Goal: Browse casually

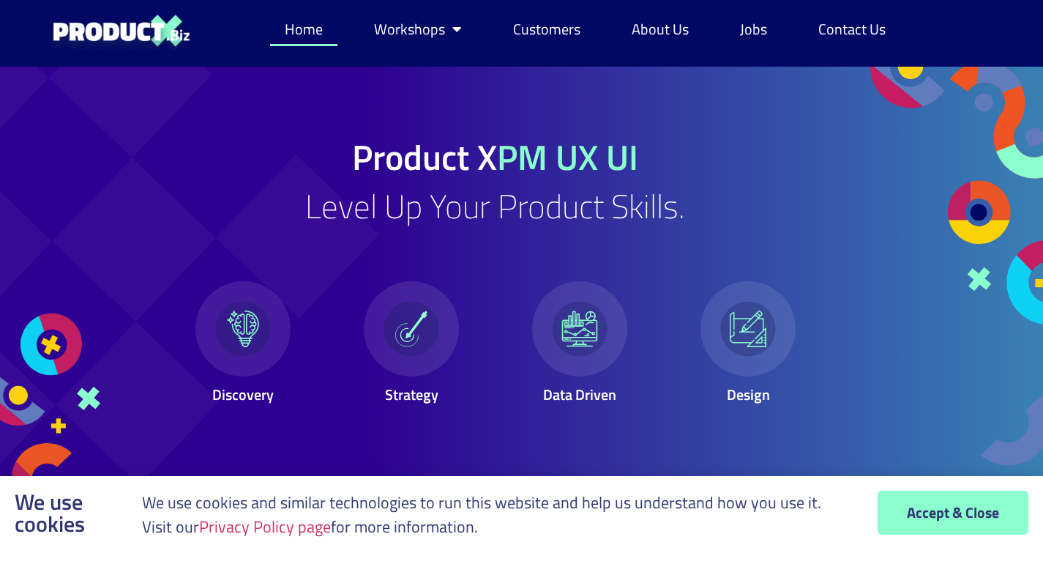
click at [980, 207] on div at bounding box center [939, 278] width 209 height 423
click at [891, 86] on div at bounding box center [939, 85] width 209 height 37
click at [931, 90] on div at bounding box center [939, 85] width 209 height 37
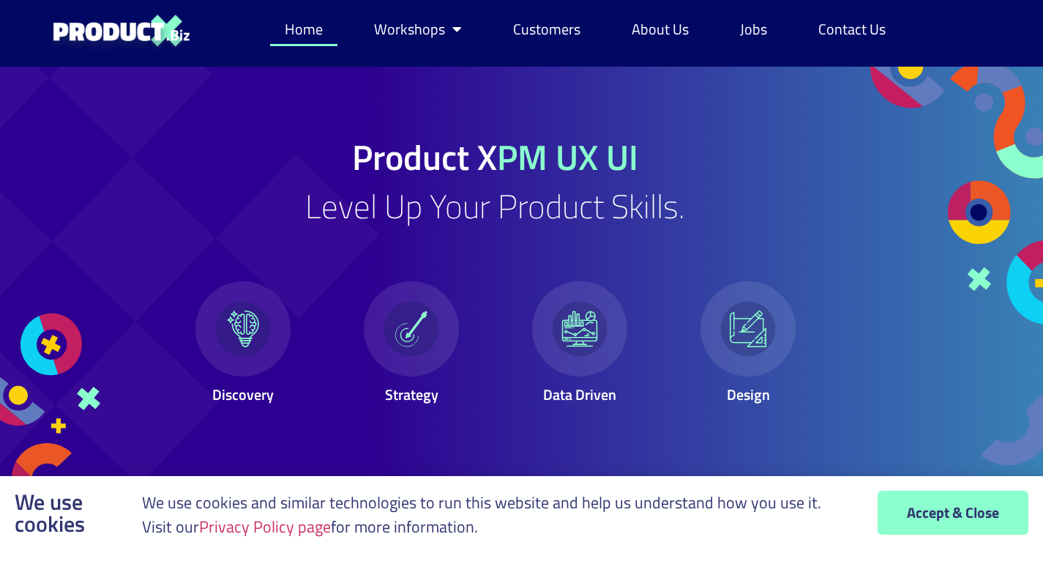
click at [931, 90] on div at bounding box center [939, 85] width 209 height 37
click at [917, 153] on div at bounding box center [939, 278] width 209 height 423
